Goal: Task Accomplishment & Management: Use online tool/utility

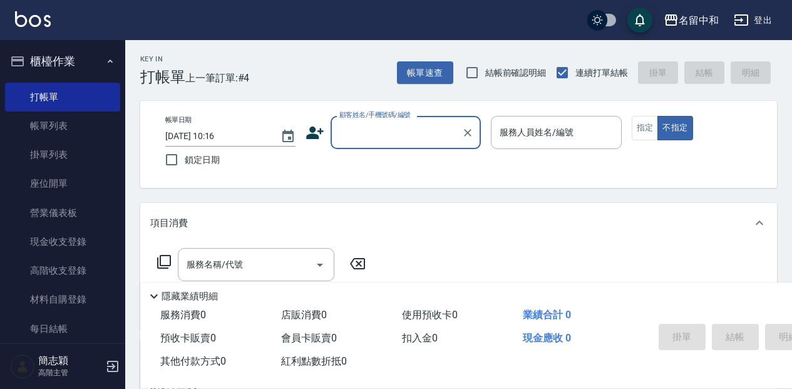
scroll to position [83, 0]
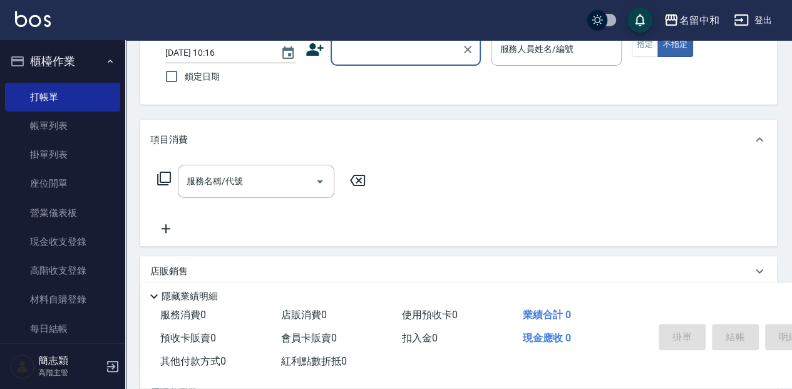
click at [376, 54] on input "顧客姓名/手機號碼/編號" at bounding box center [396, 49] width 120 height 22
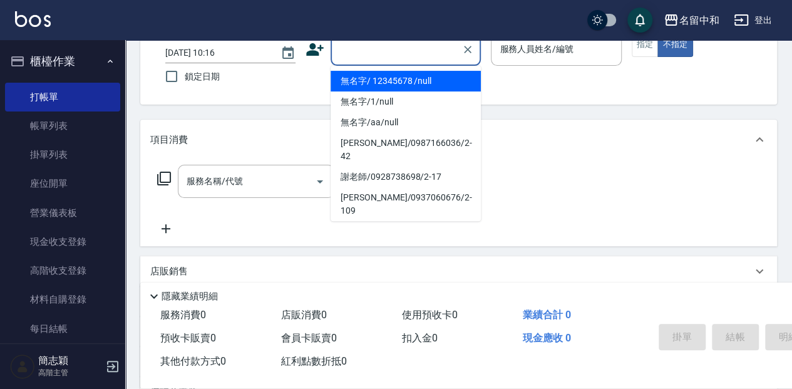
click at [376, 72] on li "無名字/ 12345678 /null" at bounding box center [406, 81] width 150 height 21
type input "無名字/ 12345678 /null"
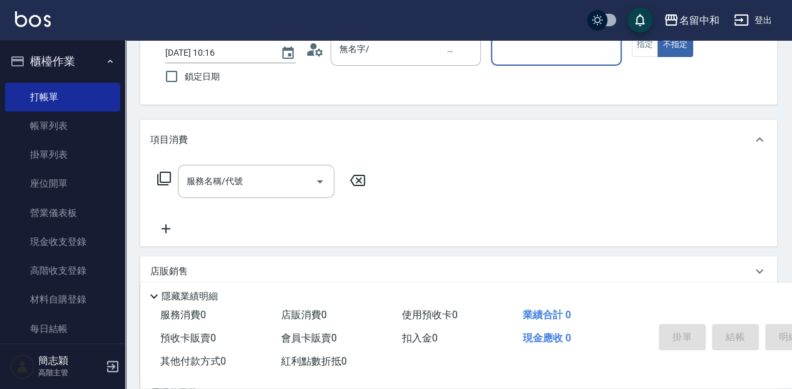
click at [517, 58] on input "服務人員姓名/編號" at bounding box center [556, 49] width 119 height 22
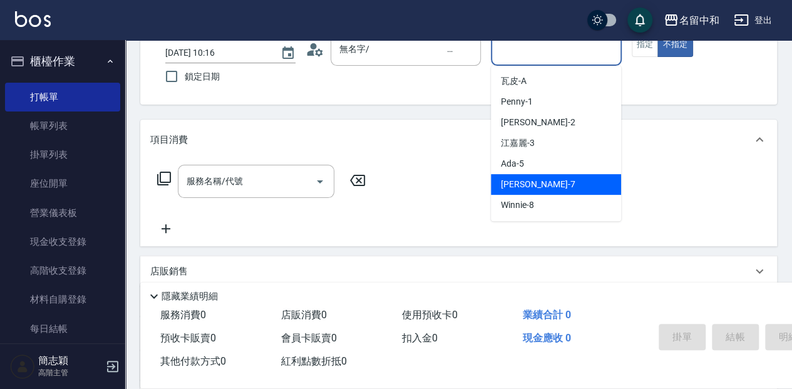
click at [577, 184] on div "[PERSON_NAME] -7" at bounding box center [556, 184] width 130 height 21
type input "[PERSON_NAME]-7"
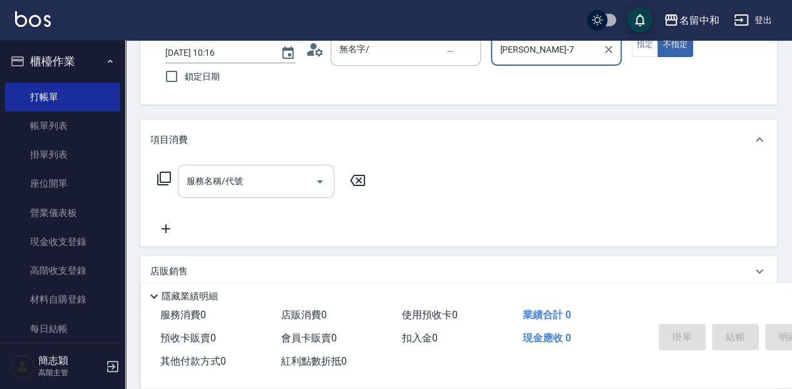
click at [259, 194] on div "服務名稱/代號" at bounding box center [256, 181] width 157 height 33
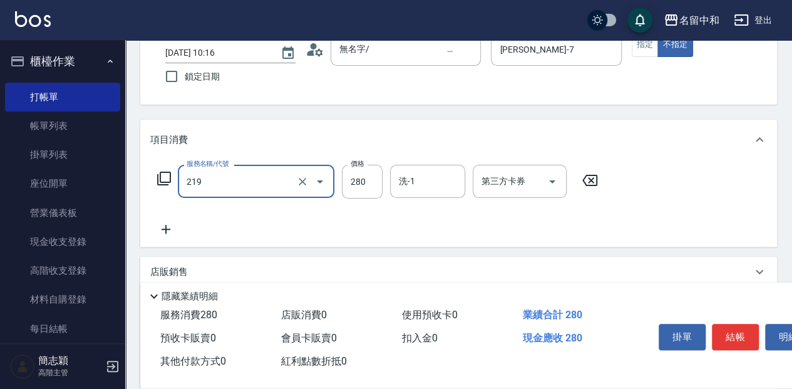
type input "洗髮280(219)"
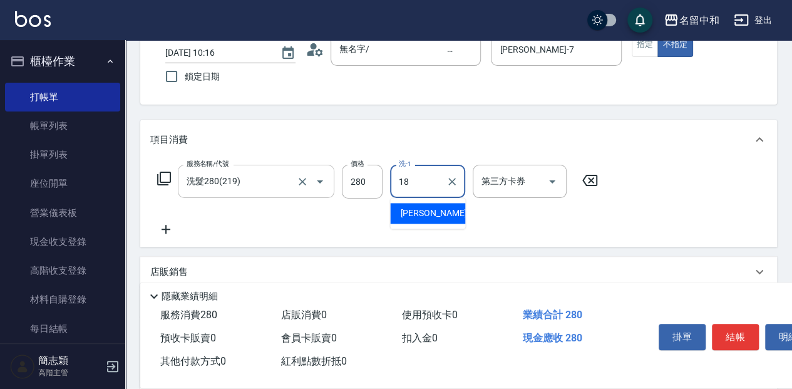
type input "[PERSON_NAME]-18"
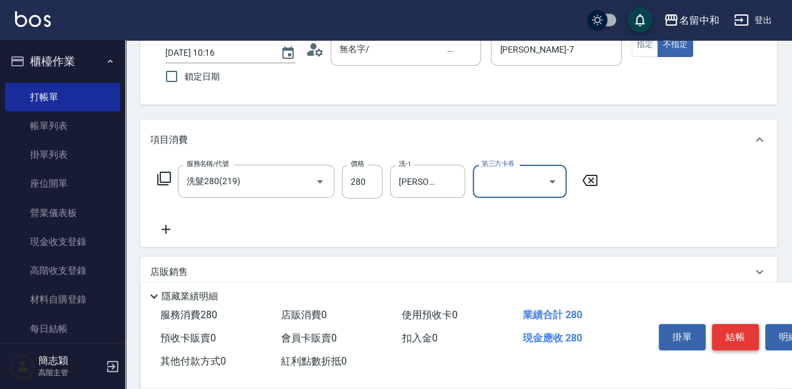
click at [716, 330] on button "結帳" at bounding box center [735, 337] width 47 height 26
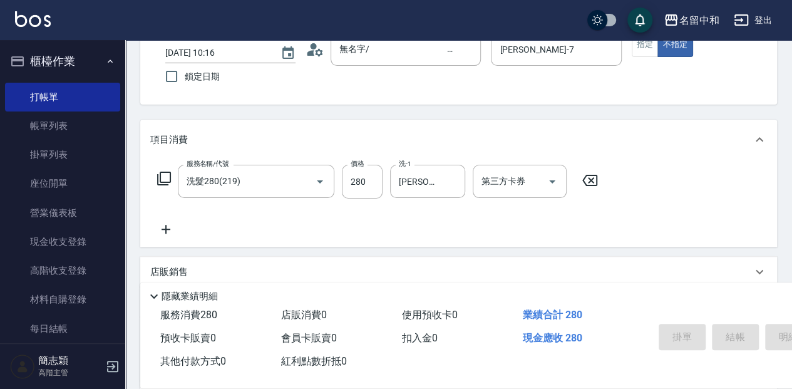
type input "[DATE] 12:23"
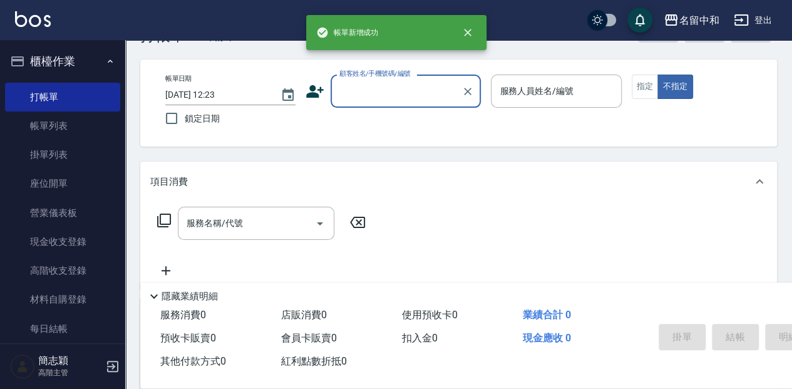
scroll to position [0, 0]
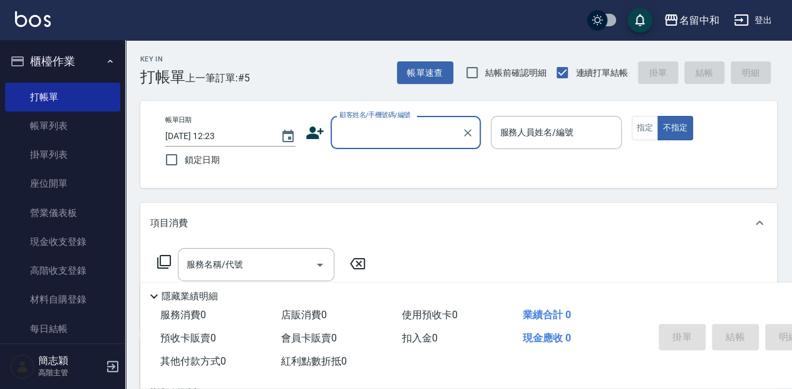
click at [356, 142] on input "顧客姓名/手機號碼/編號" at bounding box center [396, 133] width 120 height 22
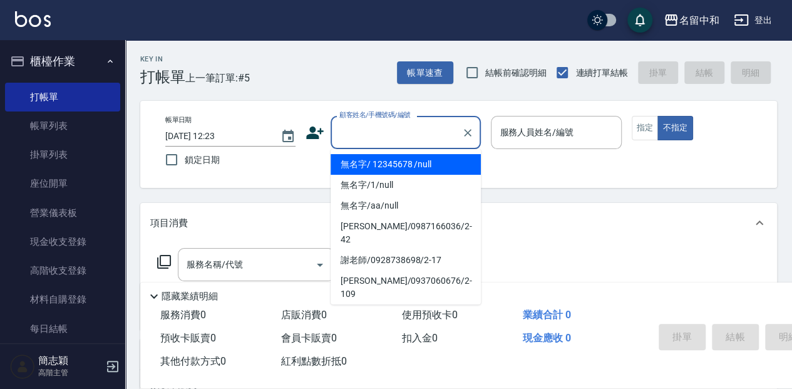
click at [368, 160] on li "無名字/ 12345678 /null" at bounding box center [406, 164] width 150 height 21
type input "無名字/ 12345678 /null"
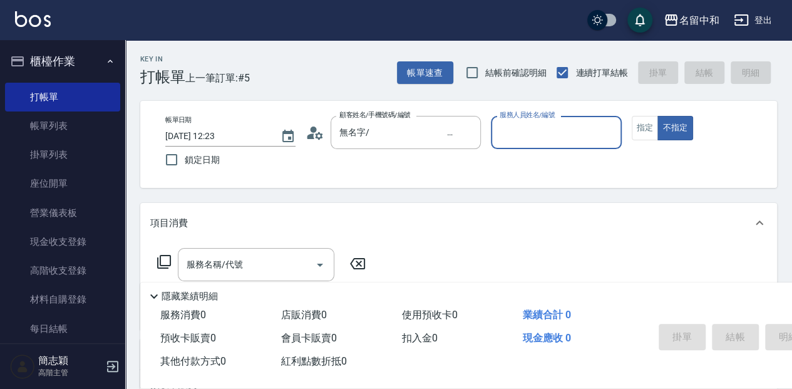
click at [514, 143] on input "服務人員姓名/編號" at bounding box center [556, 133] width 119 height 22
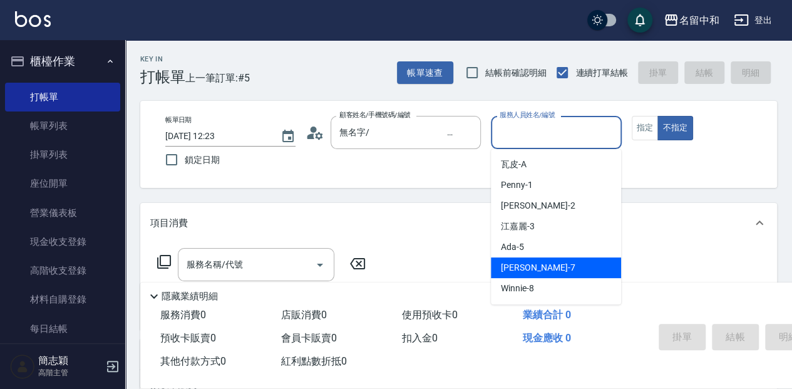
drag, startPoint x: 537, startPoint y: 266, endPoint x: 489, endPoint y: 259, distance: 48.6
click at [536, 266] on span "[PERSON_NAME] -7" at bounding box center [538, 267] width 74 height 13
type input "[PERSON_NAME]-7"
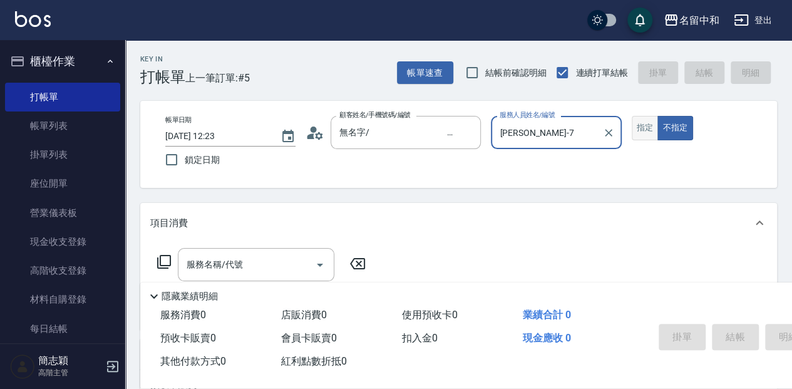
click at [640, 132] on button "指定" at bounding box center [645, 128] width 27 height 24
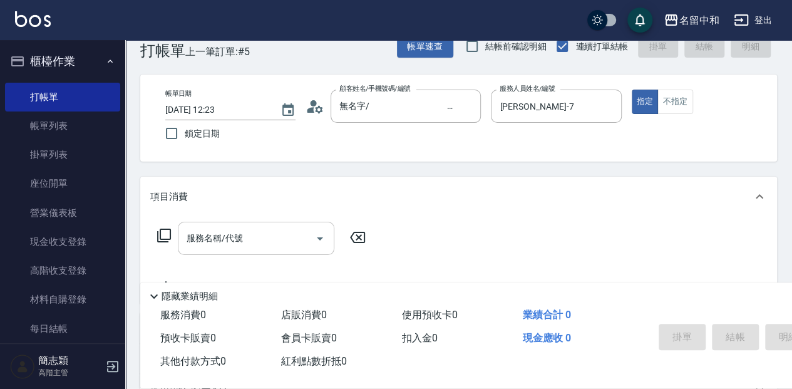
scroll to position [41, 0]
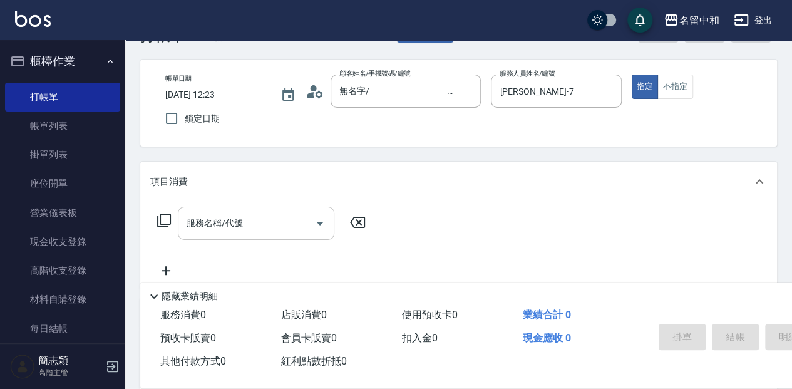
click at [233, 225] on input "服務名稱/代號" at bounding box center [247, 223] width 127 height 22
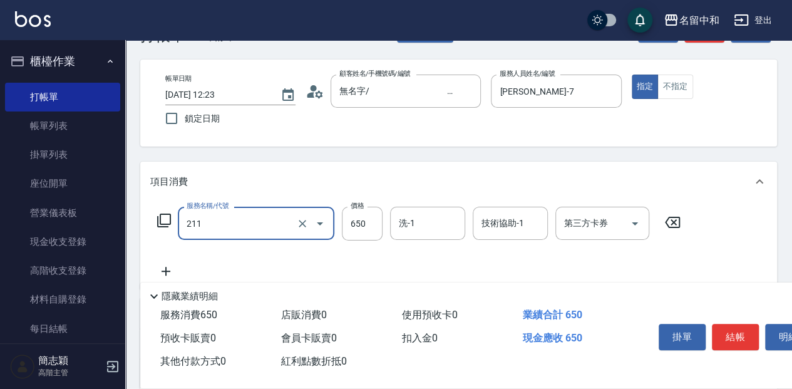
type input "洗+滾珠精油(211)"
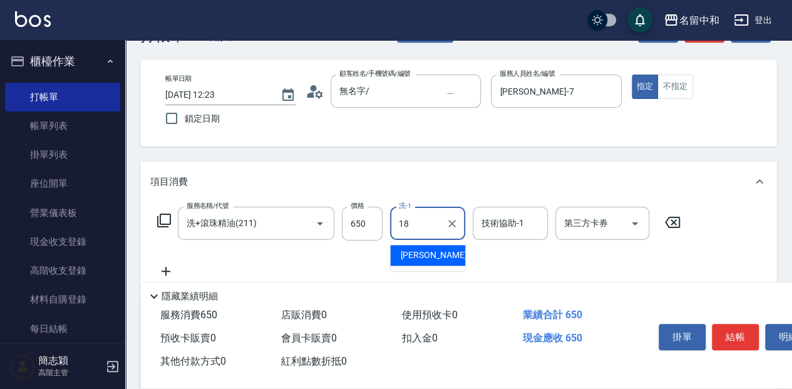
type input "[PERSON_NAME]-18"
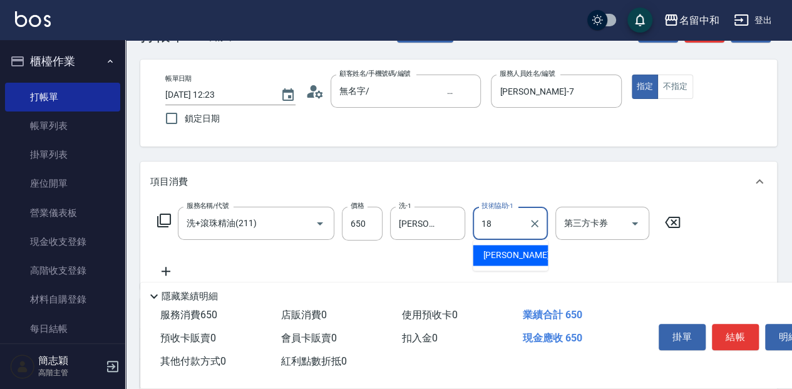
type input "[PERSON_NAME]-18"
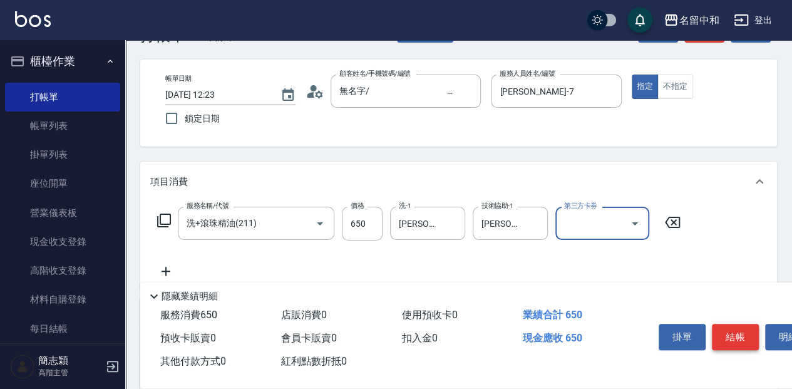
click at [729, 328] on button "結帳" at bounding box center [735, 337] width 47 height 26
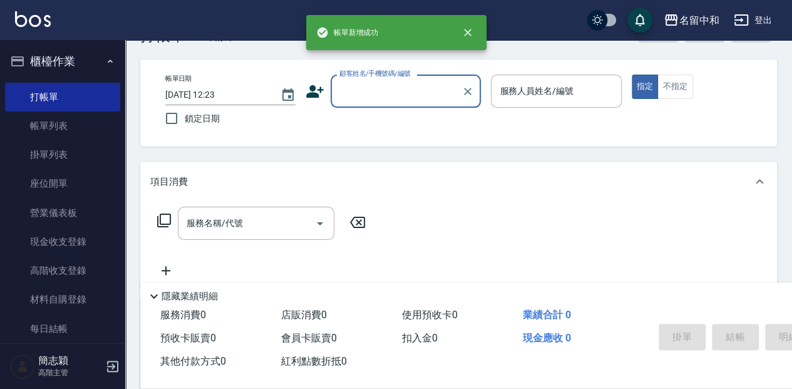
scroll to position [0, 0]
